Goal: Information Seeking & Learning: Learn about a topic

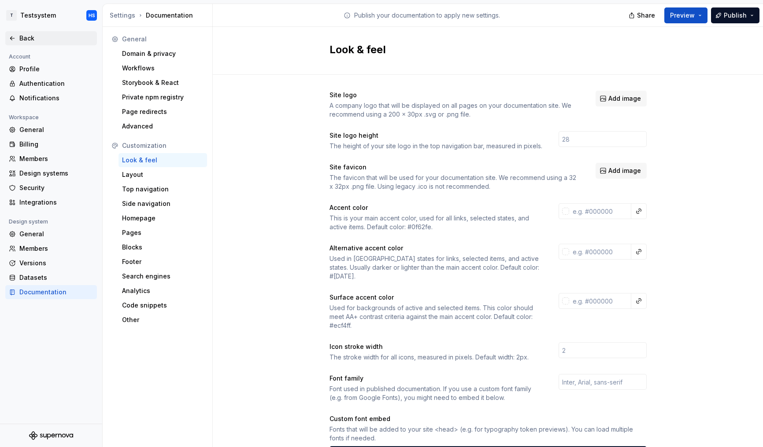
click at [25, 40] on div "Back" at bounding box center [56, 38] width 74 height 9
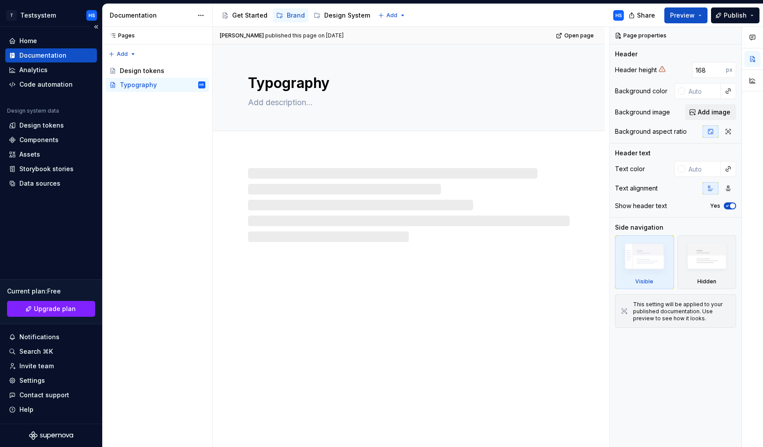
click at [54, 56] on div "Documentation" at bounding box center [42, 55] width 47 height 9
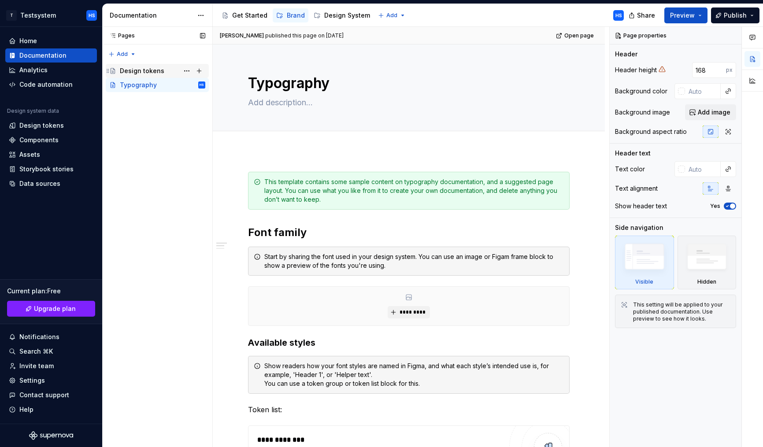
click at [150, 71] on div "Design tokens" at bounding box center [142, 70] width 44 height 9
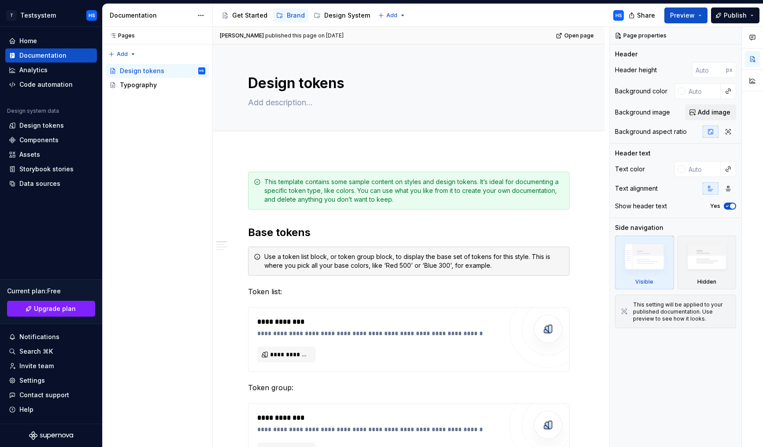
type textarea "*"
